Goal: Register for event/course

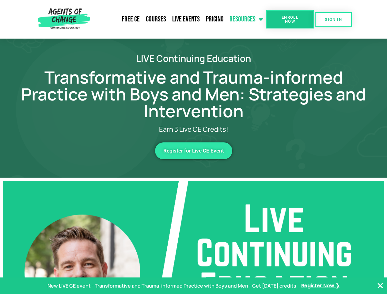
click at [246, 19] on link "Resources" at bounding box center [246, 19] width 40 height 15
click at [290, 19] on span "Enroll Now" at bounding box center [290, 19] width 28 height 8
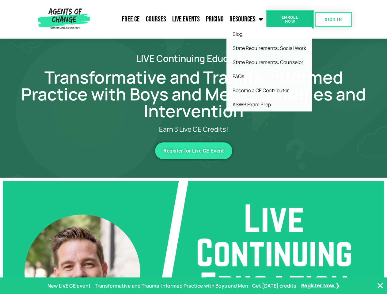
click at [290, 19] on span "Enroll Now" at bounding box center [290, 19] width 28 height 8
click at [333, 19] on span "SIGN IN" at bounding box center [333, 19] width 17 height 4
click at [194, 151] on span "Register for Live CE Event" at bounding box center [193, 150] width 61 height 5
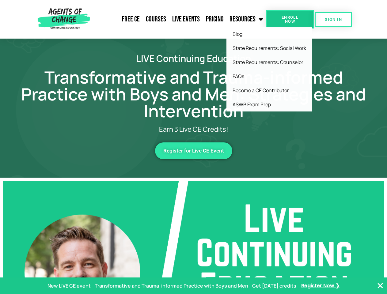
click at [193, 286] on p "New LIVE CE event - Transformative and Trauma-informed Practice with Boys and M…" at bounding box center [171, 285] width 249 height 9
click at [380, 286] on icon "Close Banner" at bounding box center [379, 285] width 7 height 7
